Goal: Task Accomplishment & Management: Use online tool/utility

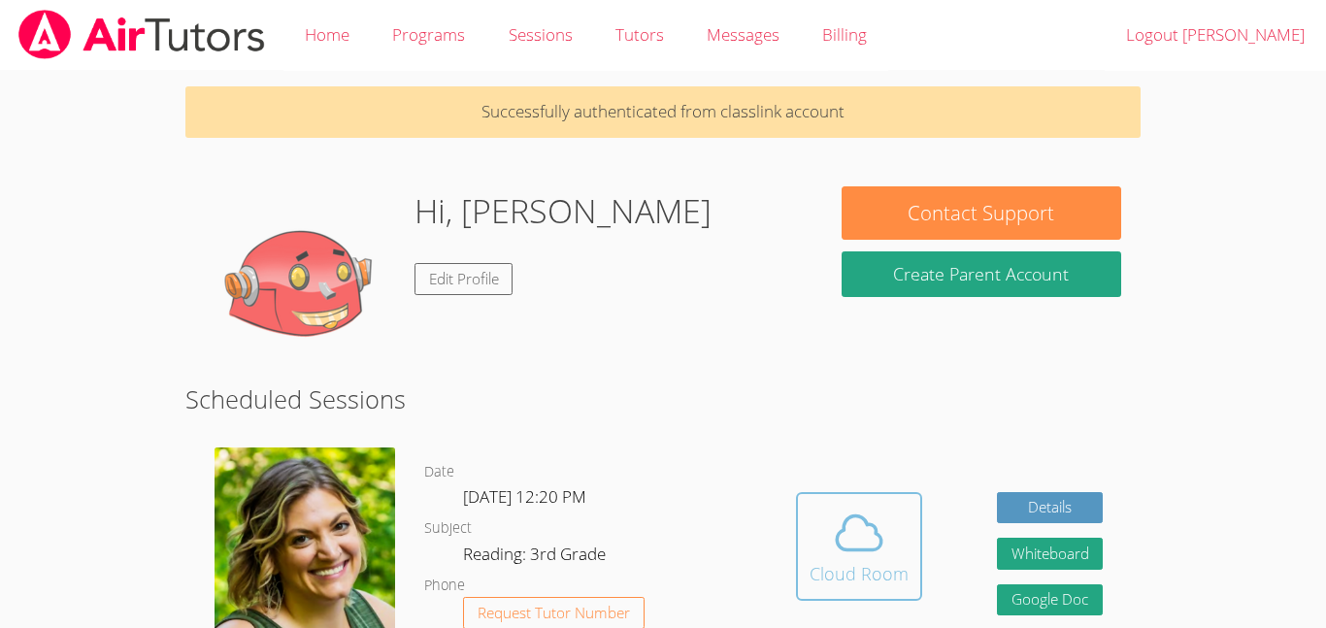
click at [852, 493] on button "Cloud Room" at bounding box center [859, 546] width 126 height 109
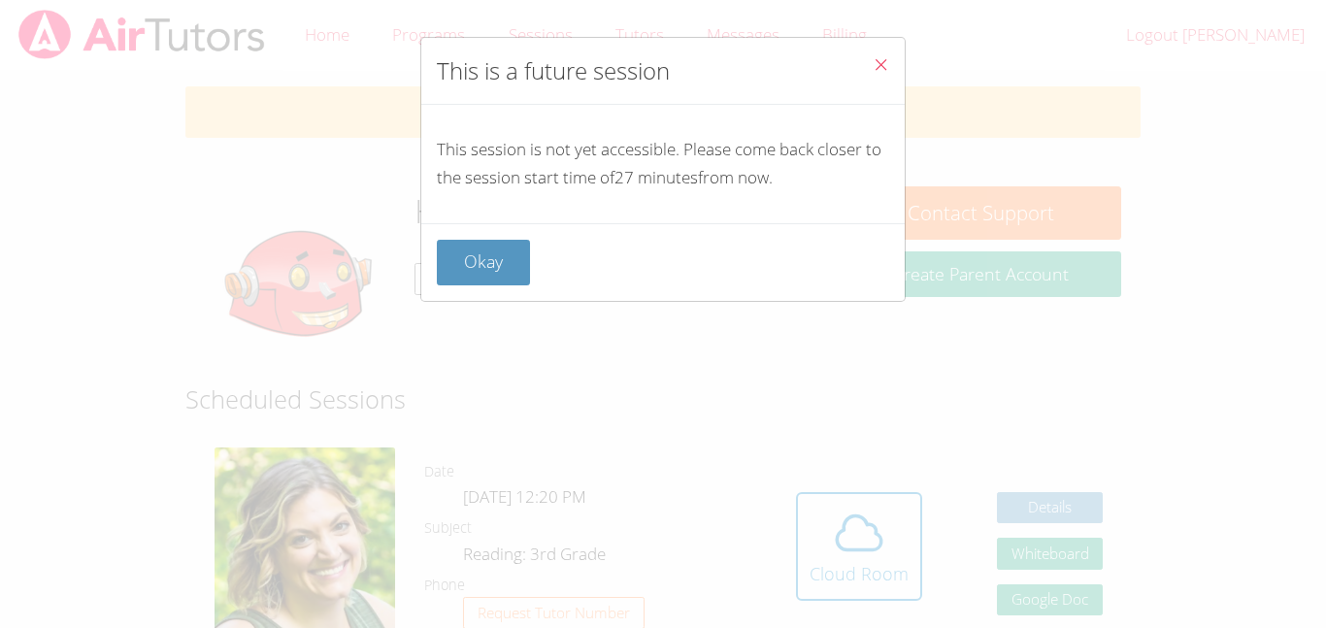
click at [876, 64] on icon "Close" at bounding box center [881, 64] width 17 height 17
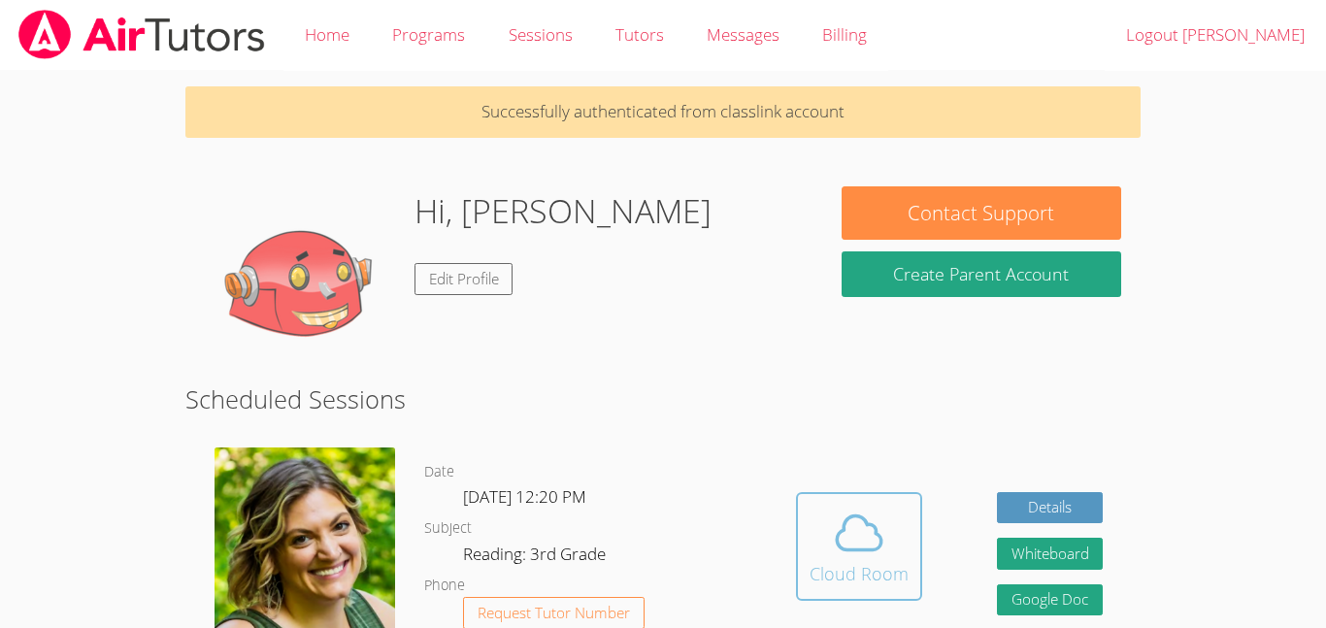
click at [830, 566] on div "Cloud Room" at bounding box center [859, 573] width 99 height 27
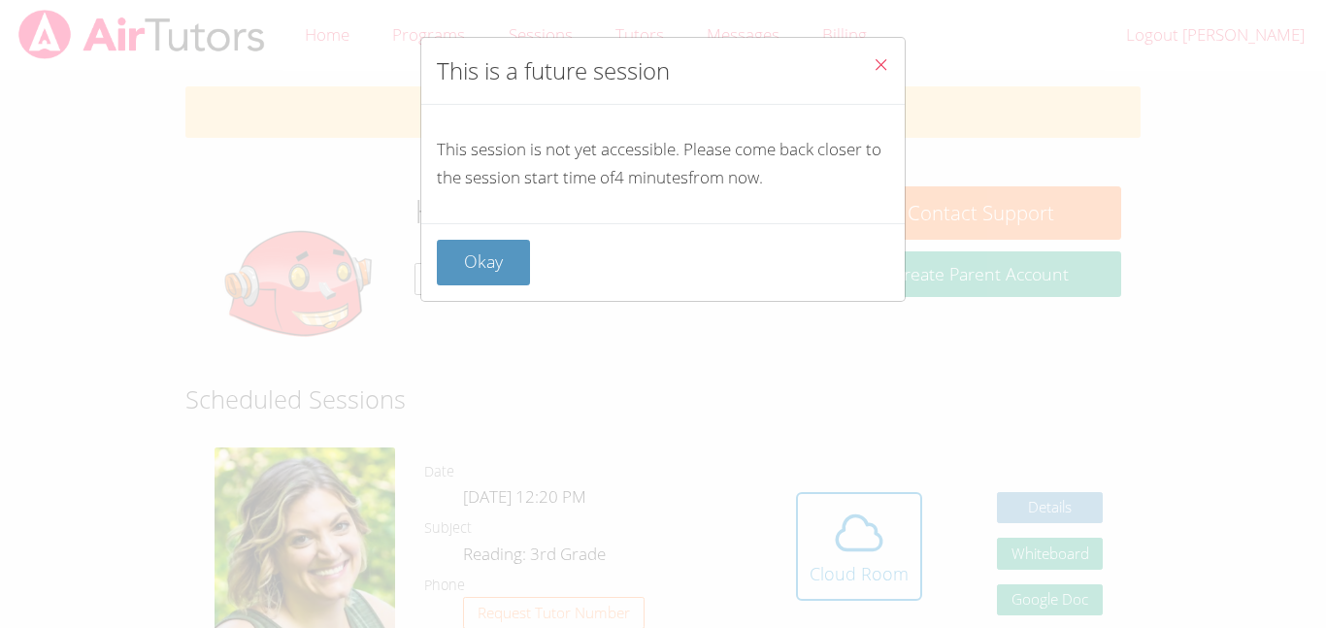
click at [854, 75] on div "This is a future session" at bounding box center [662, 71] width 483 height 67
click at [875, 75] on span "Close" at bounding box center [881, 66] width 17 height 22
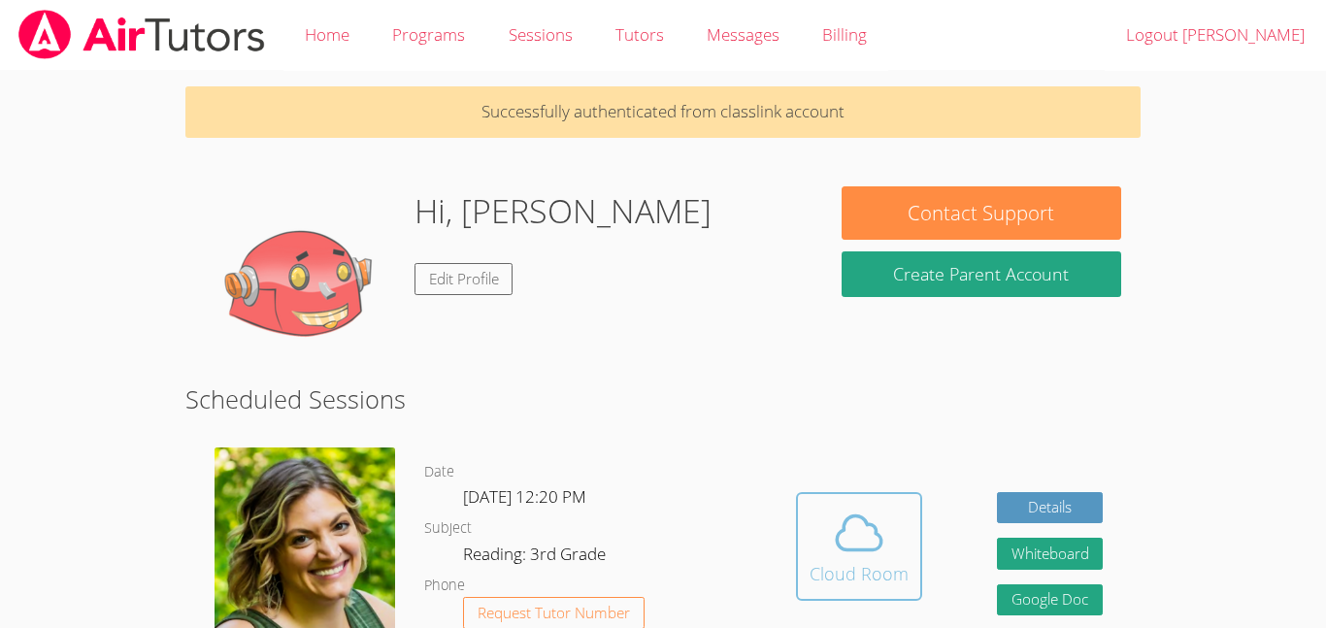
click at [900, 534] on span at bounding box center [859, 533] width 99 height 54
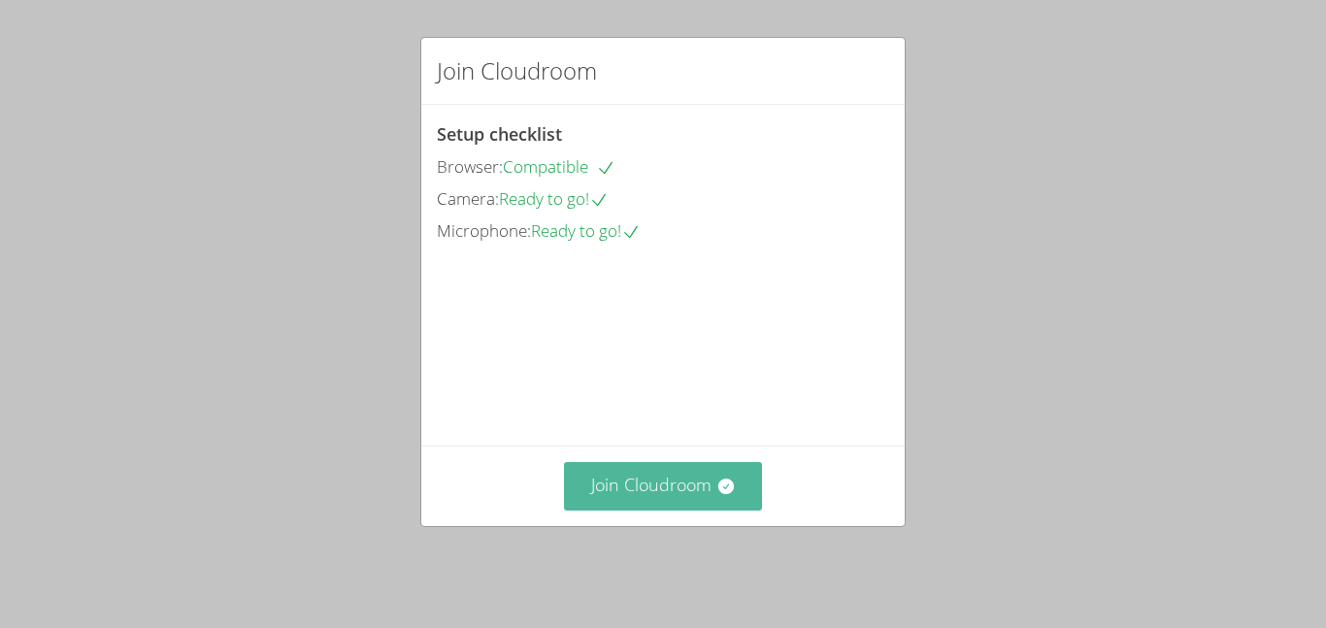
click at [707, 495] on button "Join Cloudroom" at bounding box center [663, 486] width 199 height 48
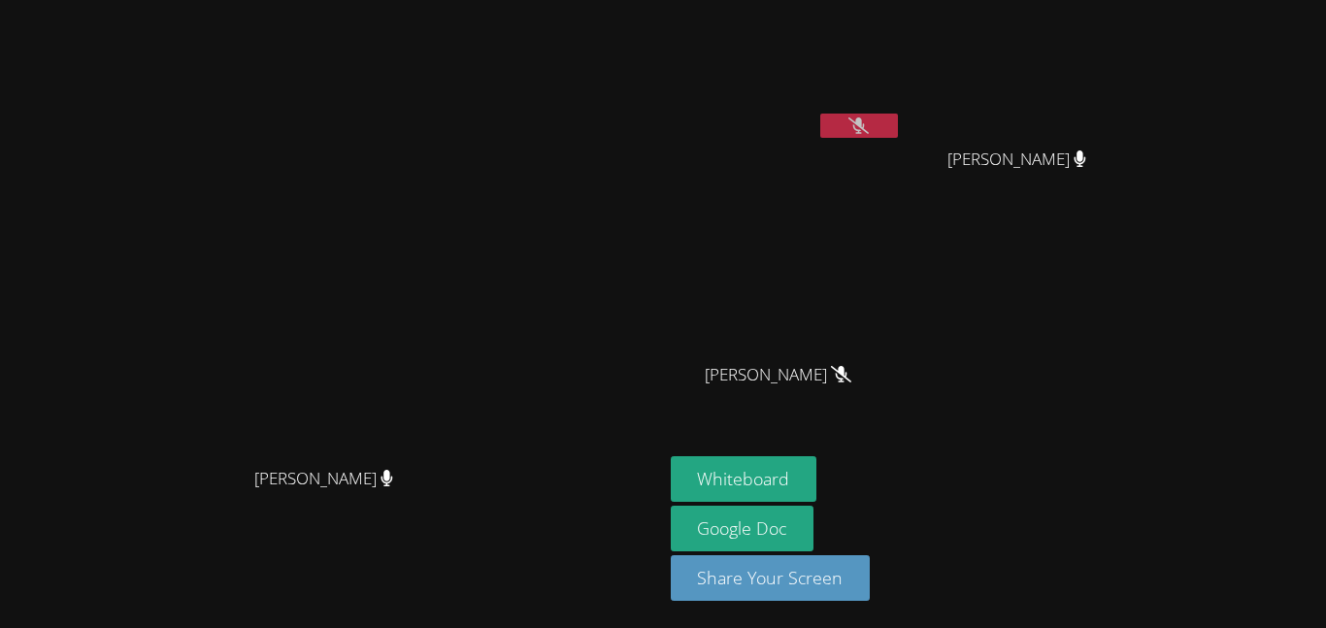
click at [851, 376] on icon at bounding box center [841, 374] width 20 height 17
click at [869, 129] on icon at bounding box center [858, 125] width 20 height 17
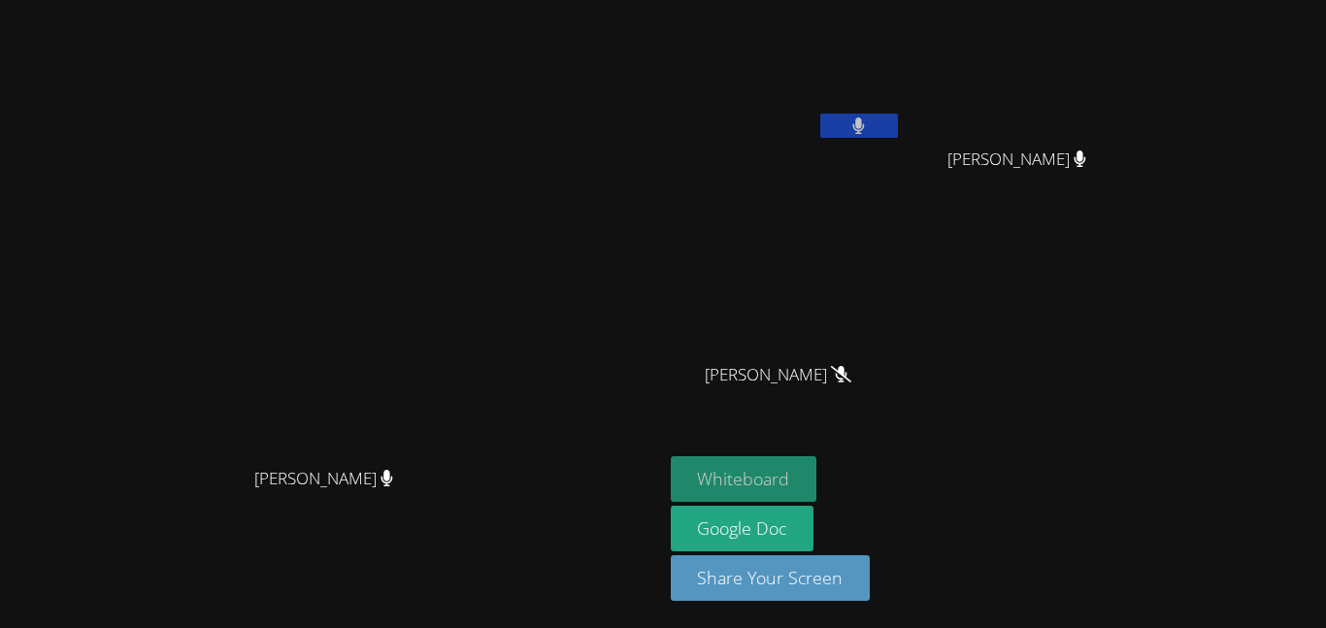
click at [817, 461] on button "Whiteboard" at bounding box center [744, 479] width 147 height 46
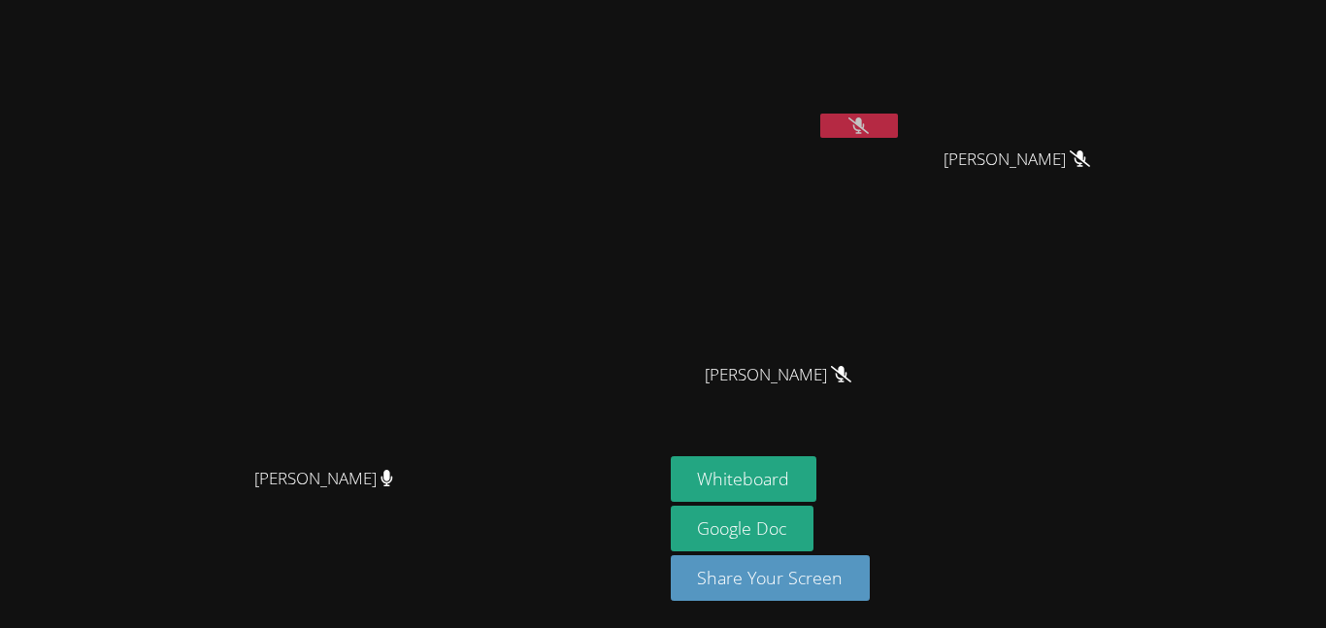
click at [869, 118] on icon at bounding box center [858, 125] width 20 height 17
click at [869, 127] on icon at bounding box center [858, 125] width 20 height 17
click at [898, 128] on button at bounding box center [859, 126] width 78 height 24
click at [898, 125] on button at bounding box center [859, 126] width 78 height 24
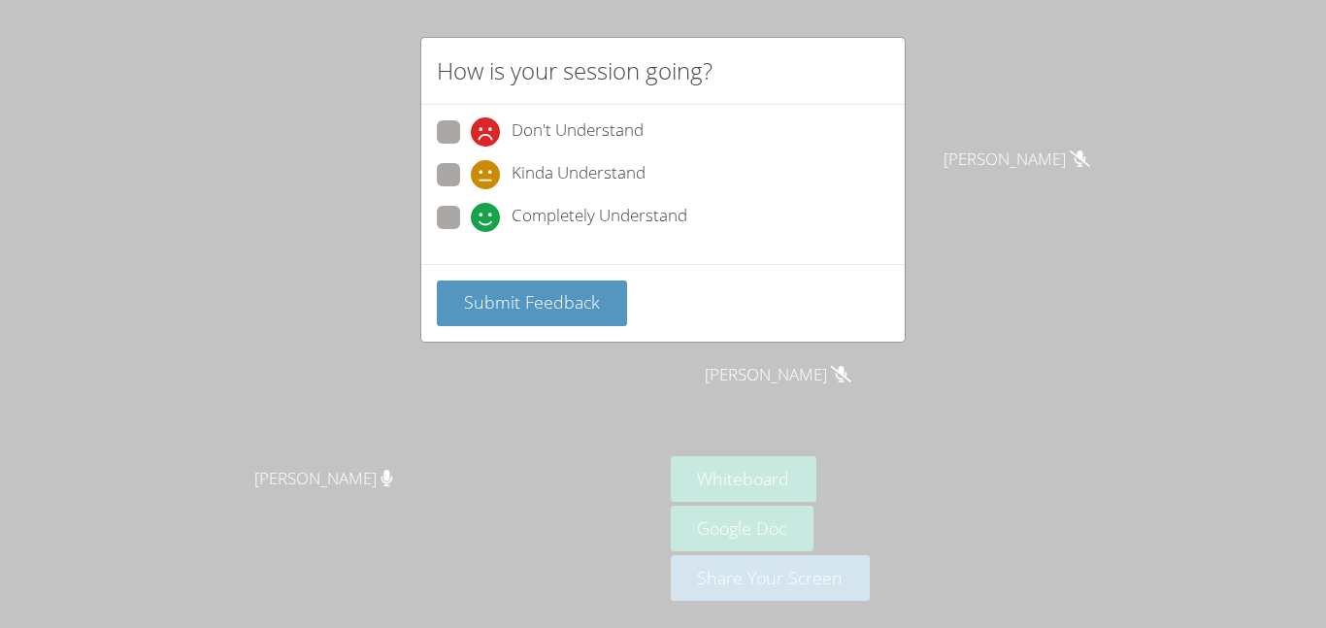
click at [546, 227] on span "Completely Understand" at bounding box center [600, 217] width 176 height 29
click at [487, 222] on input "Completely Understand" at bounding box center [479, 214] width 17 height 17
radio input "true"
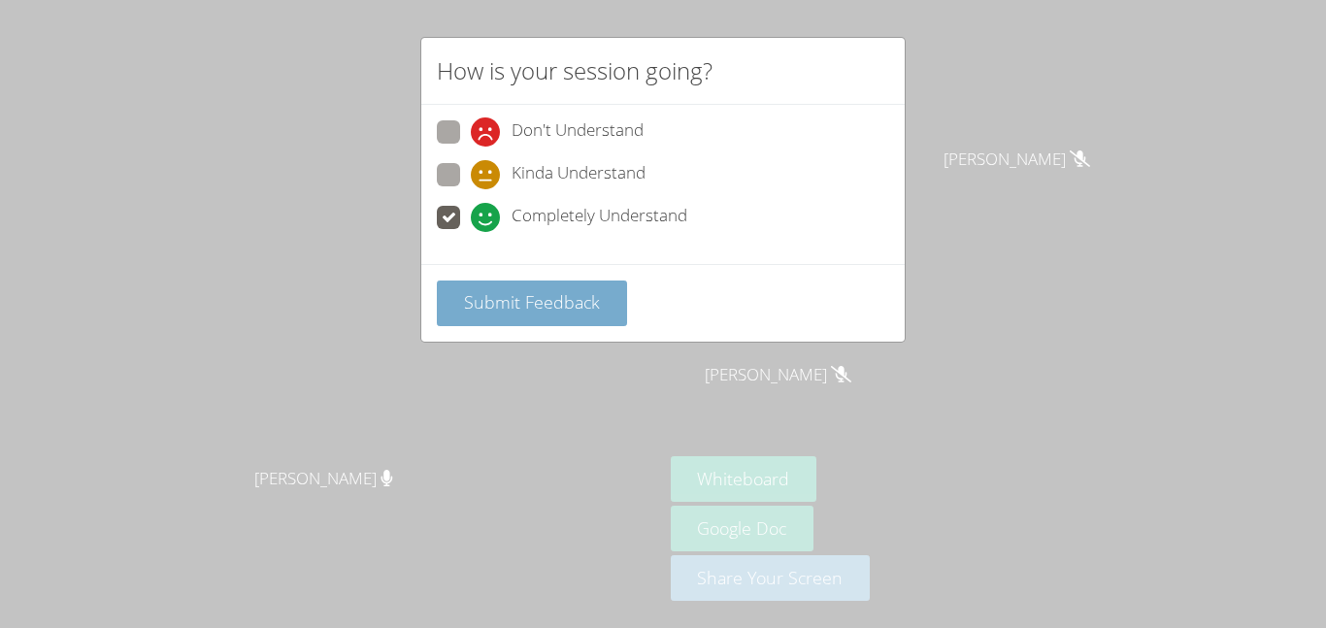
click at [579, 294] on span "Submit Feedback" at bounding box center [532, 301] width 136 height 23
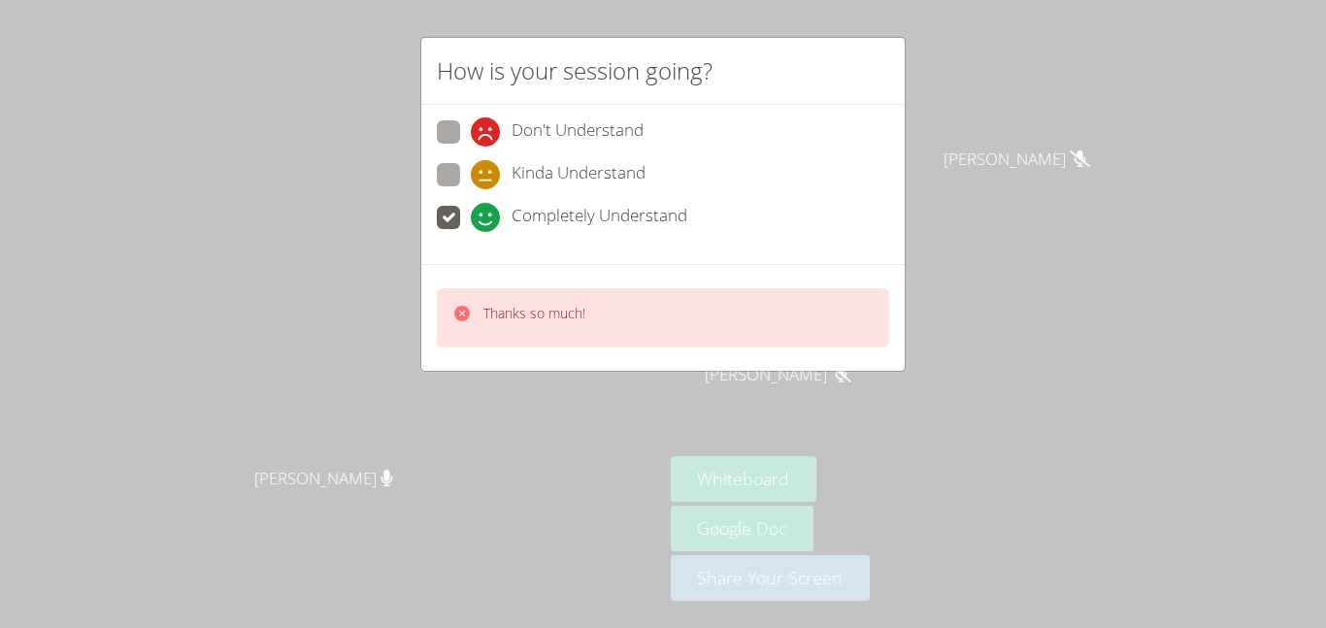
click at [533, 179] on span "Kinda Understand" at bounding box center [579, 174] width 134 height 29
click at [487, 179] on input "Kinda Understand" at bounding box center [479, 171] width 17 height 17
radio input "true"
click at [497, 130] on icon at bounding box center [485, 131] width 29 height 29
click at [487, 130] on input "Don't Understand" at bounding box center [479, 128] width 17 height 17
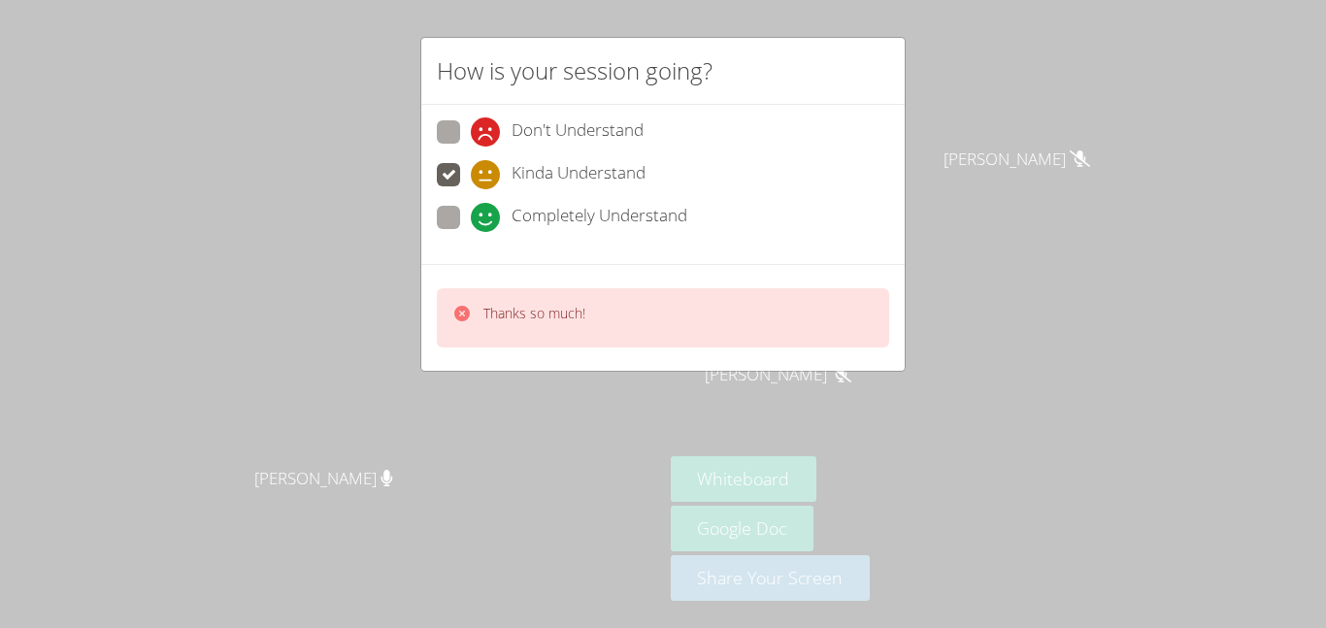
radio input "true"
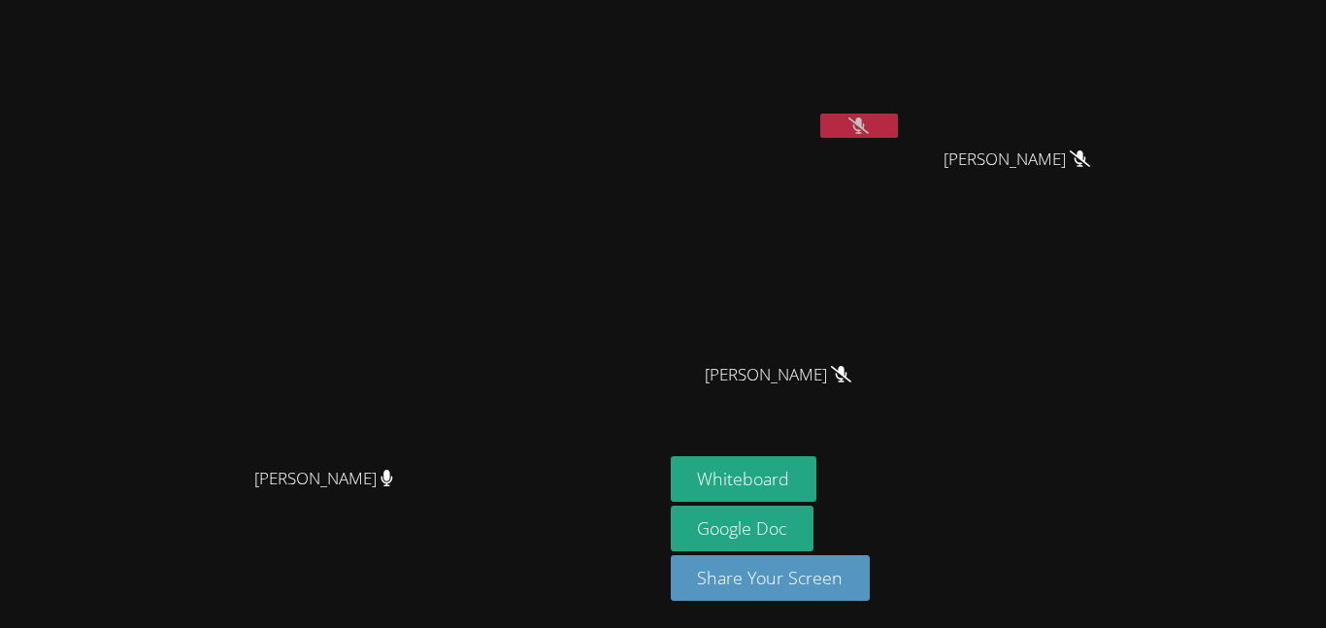
click at [869, 126] on icon at bounding box center [858, 125] width 20 height 17
click at [392, 486] on icon at bounding box center [387, 478] width 12 height 17
click at [817, 494] on button "Whiteboard" at bounding box center [744, 479] width 147 height 46
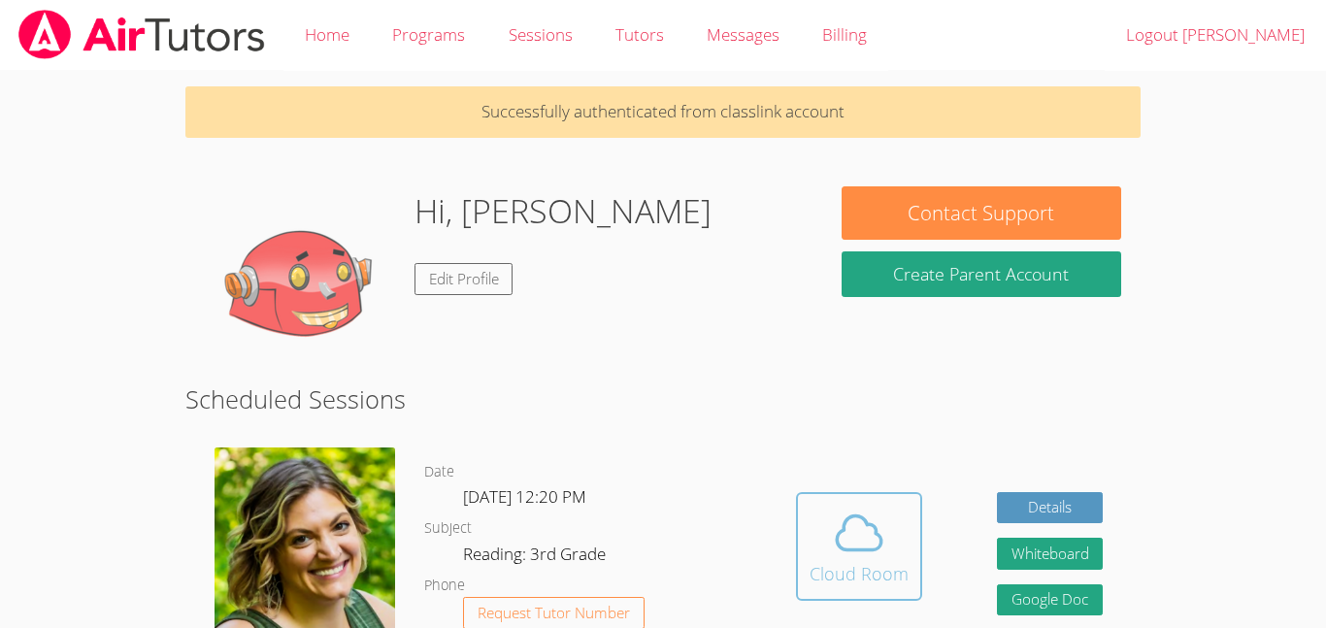
click at [862, 547] on icon at bounding box center [859, 533] width 54 height 54
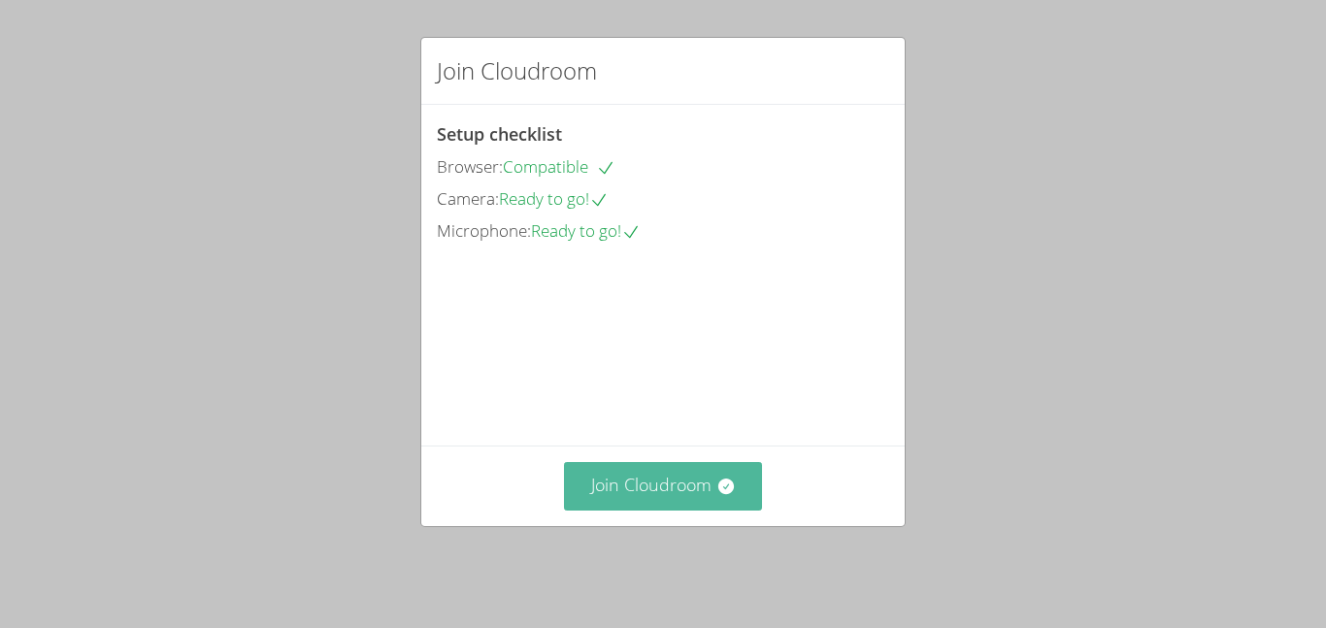
click at [635, 484] on button "Join Cloudroom" at bounding box center [663, 486] width 199 height 48
